Goal: Navigation & Orientation: Go to known website

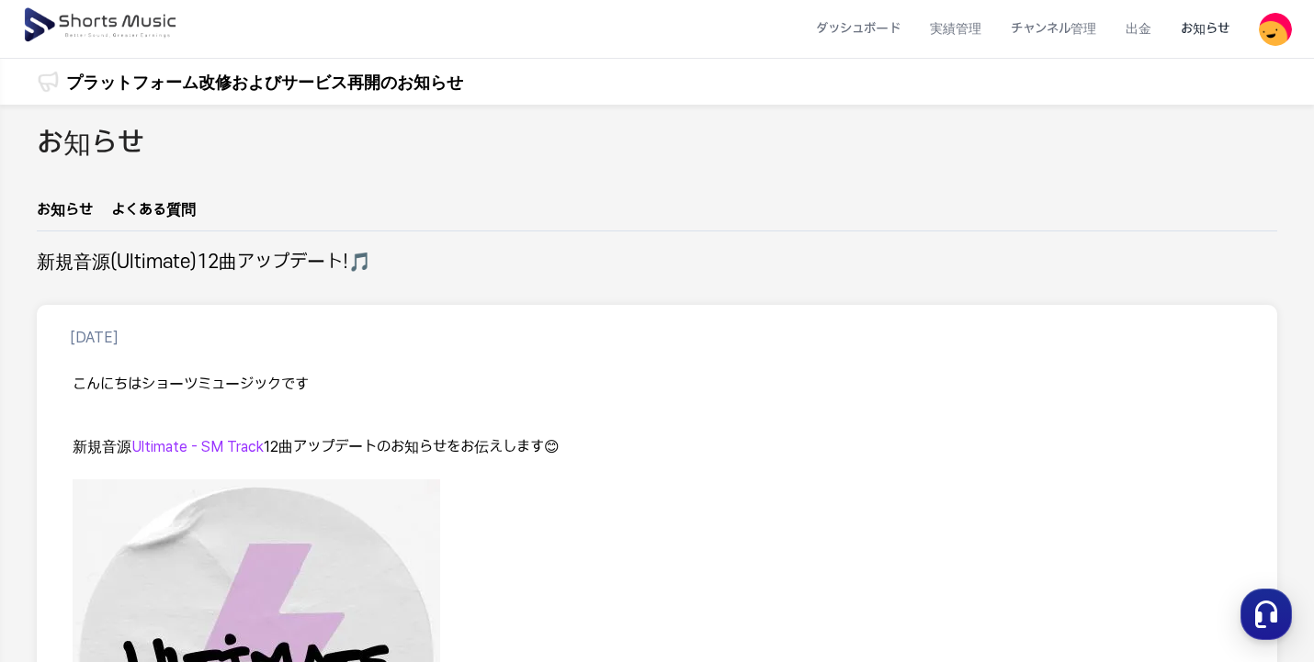
click at [126, 19] on img at bounding box center [101, 25] width 159 height 51
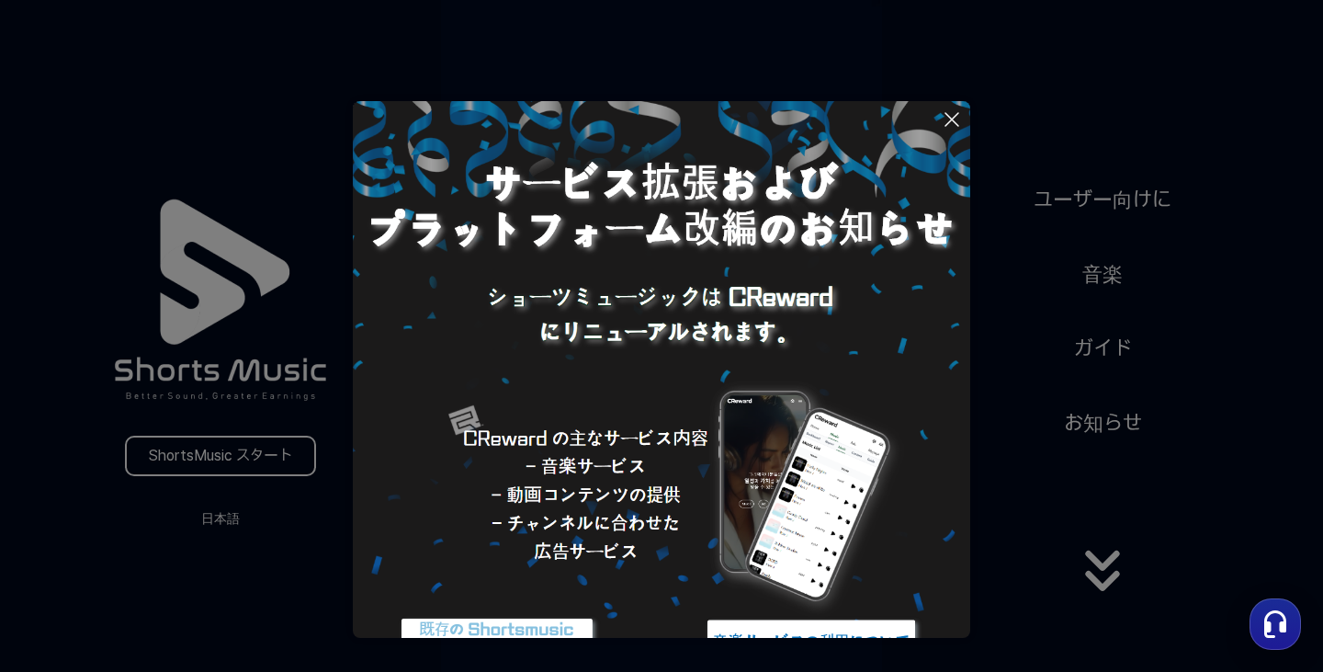
click at [947, 120] on icon at bounding box center [952, 119] width 22 height 22
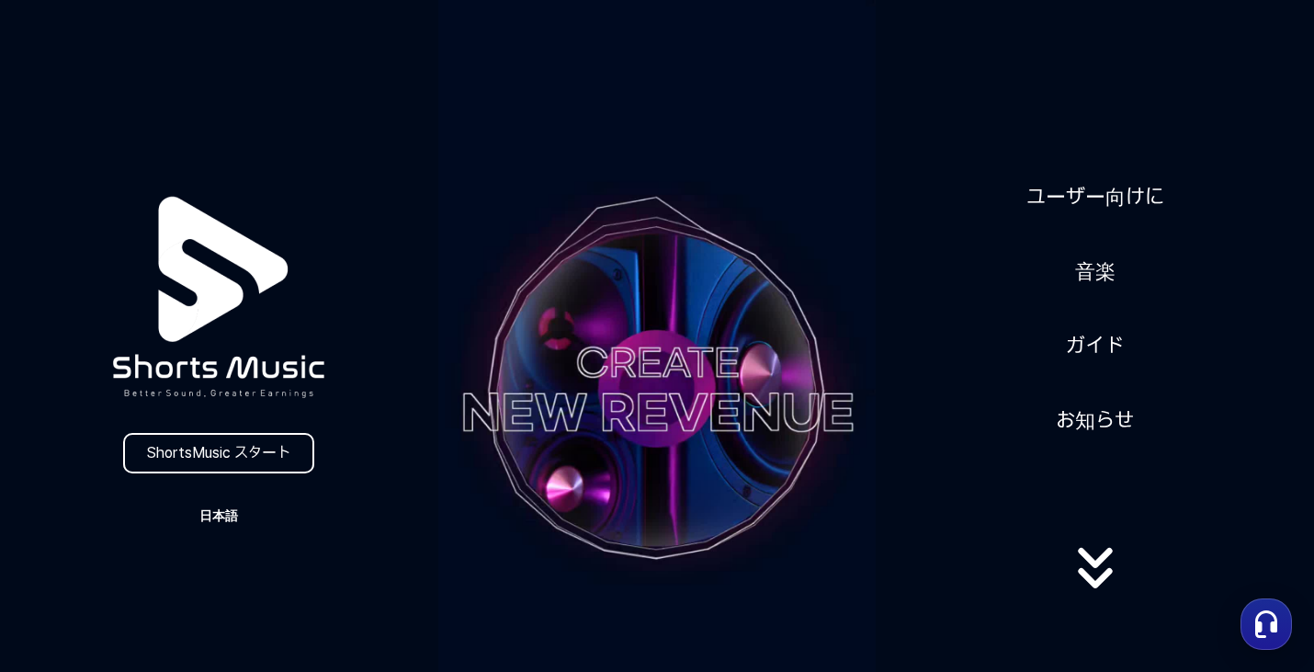
click at [225, 514] on button "日本語" at bounding box center [219, 516] width 88 height 26
click at [250, 463] on button at bounding box center [657, 336] width 1314 height 672
click at [275, 450] on link "ShortsMusic スタート" at bounding box center [218, 453] width 191 height 40
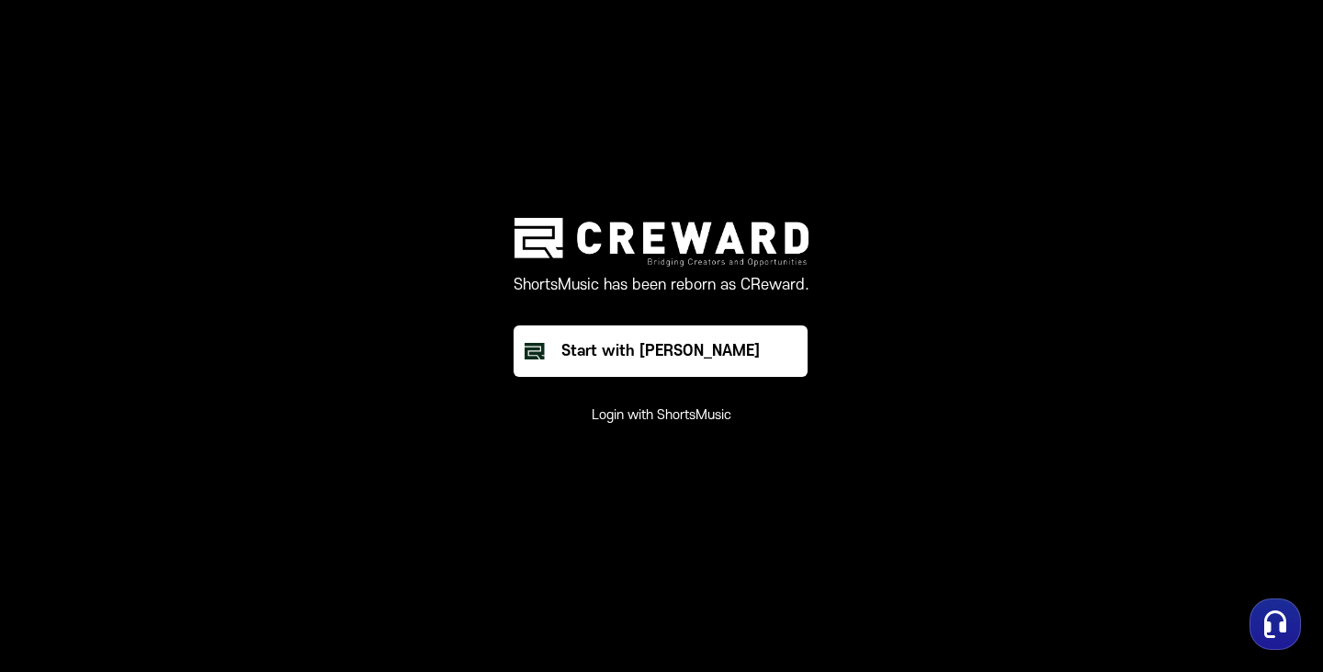
drag, startPoint x: 890, startPoint y: 352, endPoint x: 833, endPoint y: 18, distance: 338.3
click at [833, 51] on main "ShortsMusic has been reborn as CReward. Start with Creward Login with ShortsMus…" at bounding box center [661, 336] width 1323 height 672
click at [932, 96] on main "ShortsMusic has been reborn as CReward. Start with Creward Login with ShortsMus…" at bounding box center [661, 336] width 1323 height 672
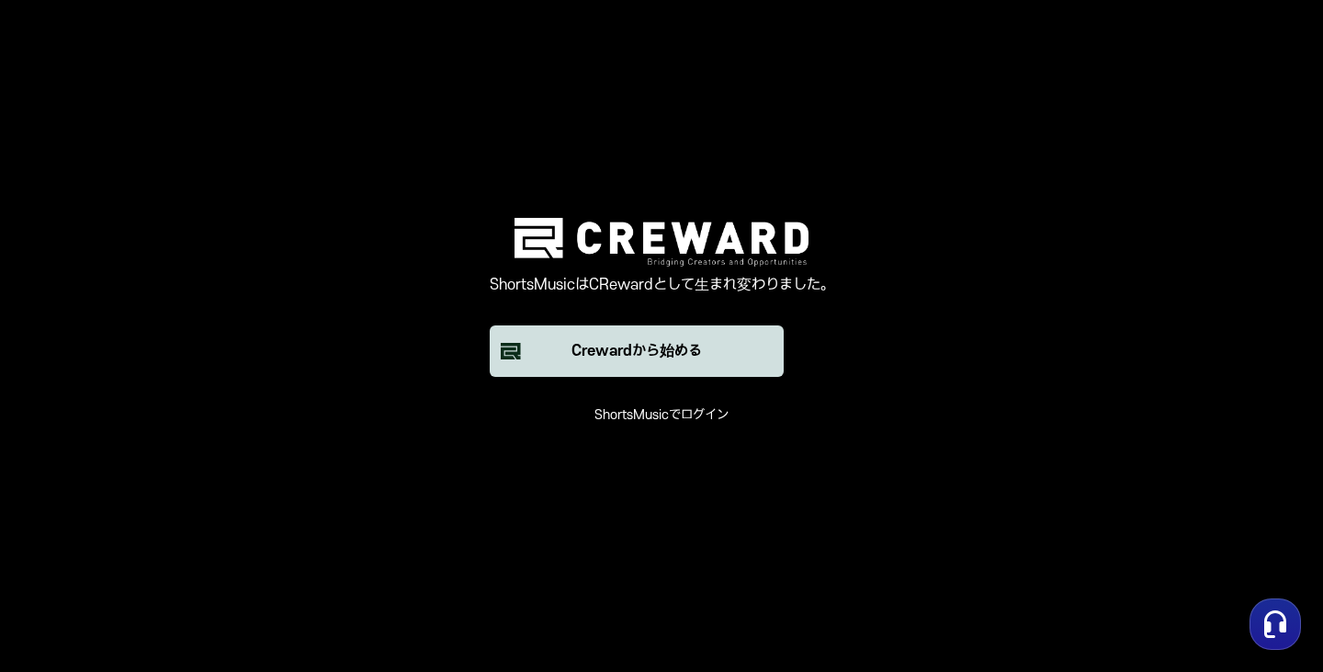
click at [709, 357] on button "Crewardから始める" at bounding box center [637, 350] width 294 height 51
